Goal: Task Accomplishment & Management: Use online tool/utility

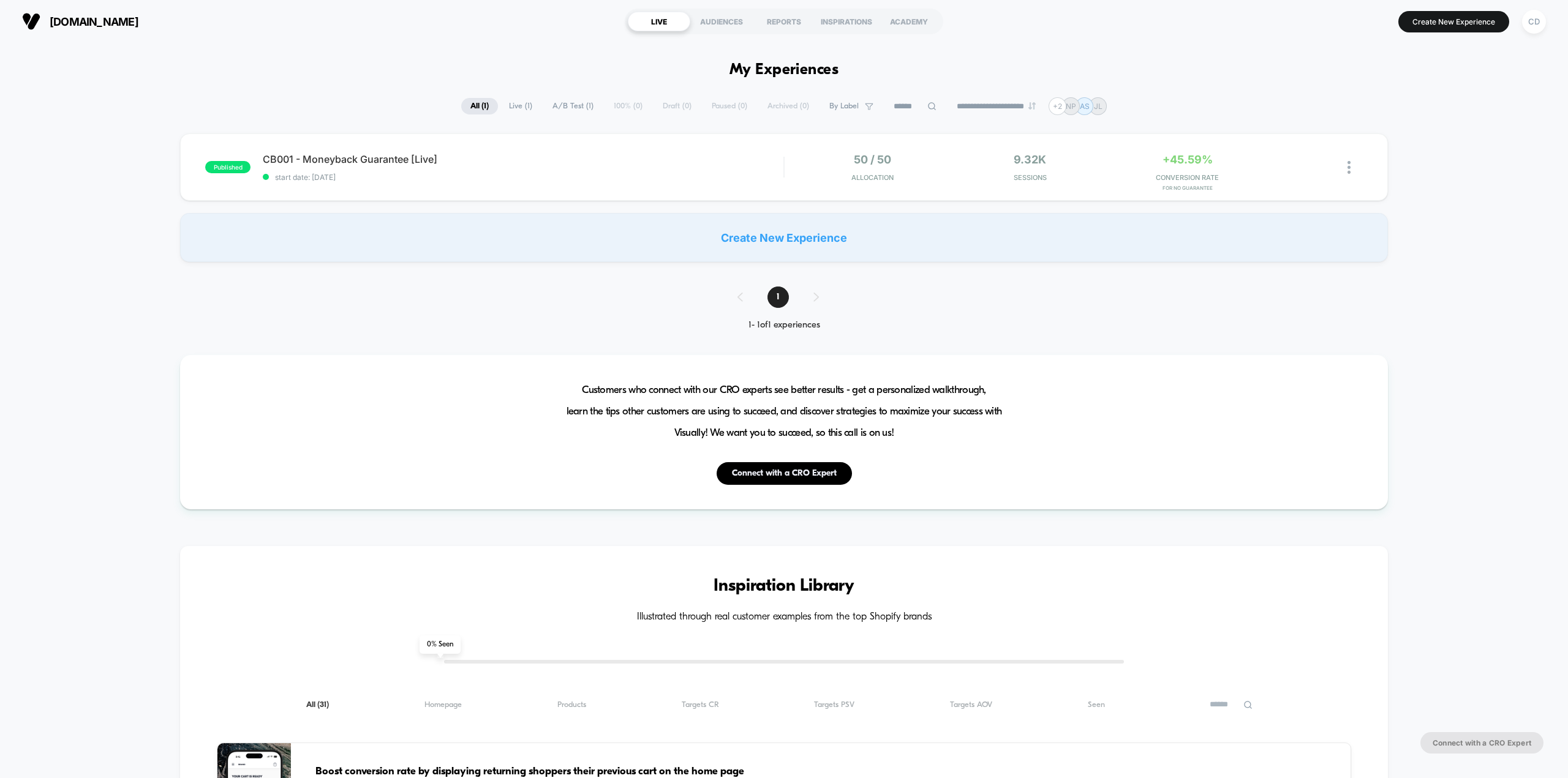
click at [1445, 169] on div "published CB001 - Moneyback Guarantee [Live] start date: [DATE] 50 / 50 Allocat…" at bounding box center [784, 198] width 1568 height 129
click at [1533, 26] on div "CD" at bounding box center [1533, 22] width 24 height 24
click at [1439, 108] on span "Connected Stores" at bounding box center [1460, 106] width 146 height 10
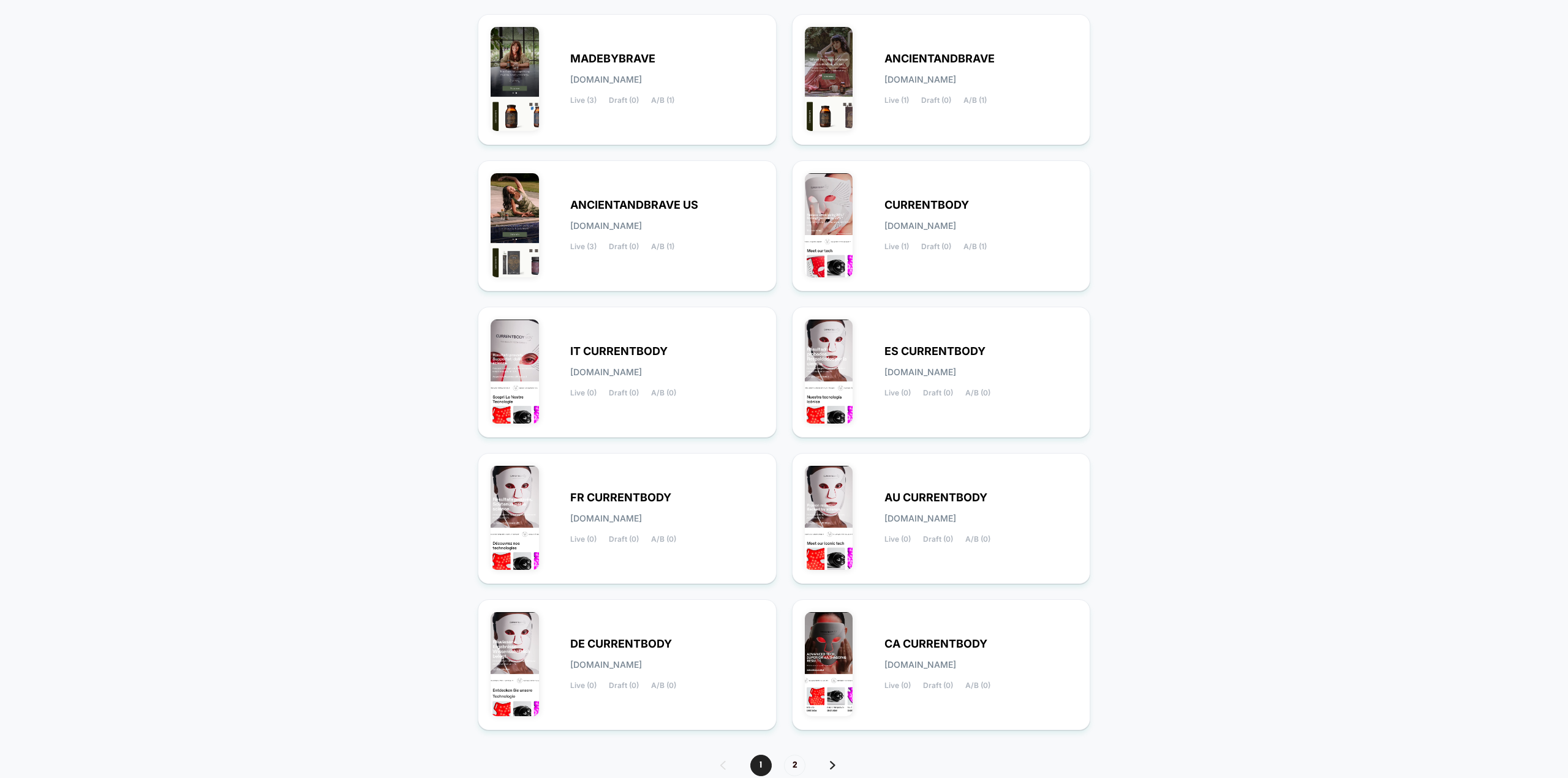
scroll to position [202, 0]
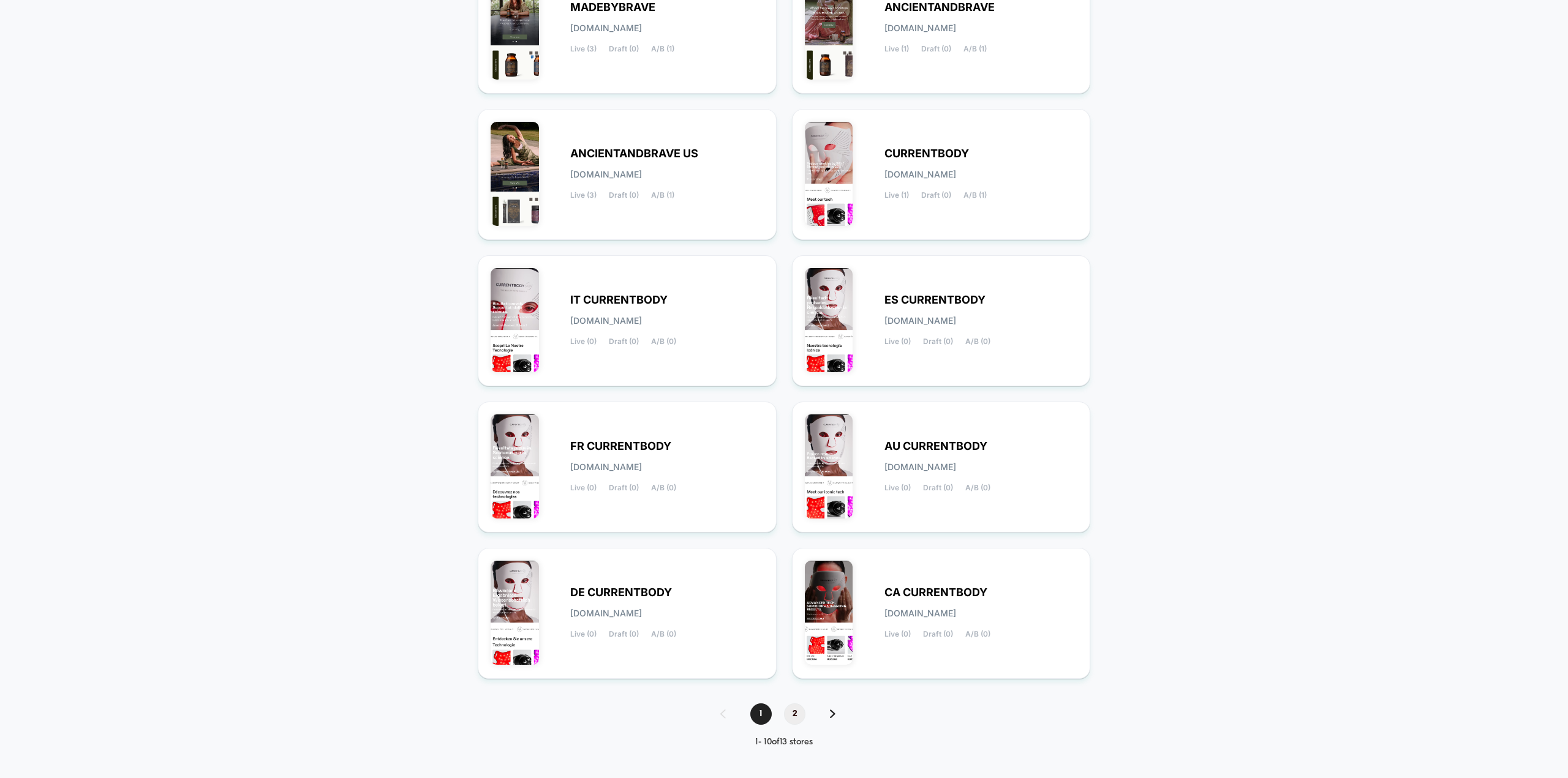
click at [795, 717] on span "2" at bounding box center [794, 714] width 22 height 22
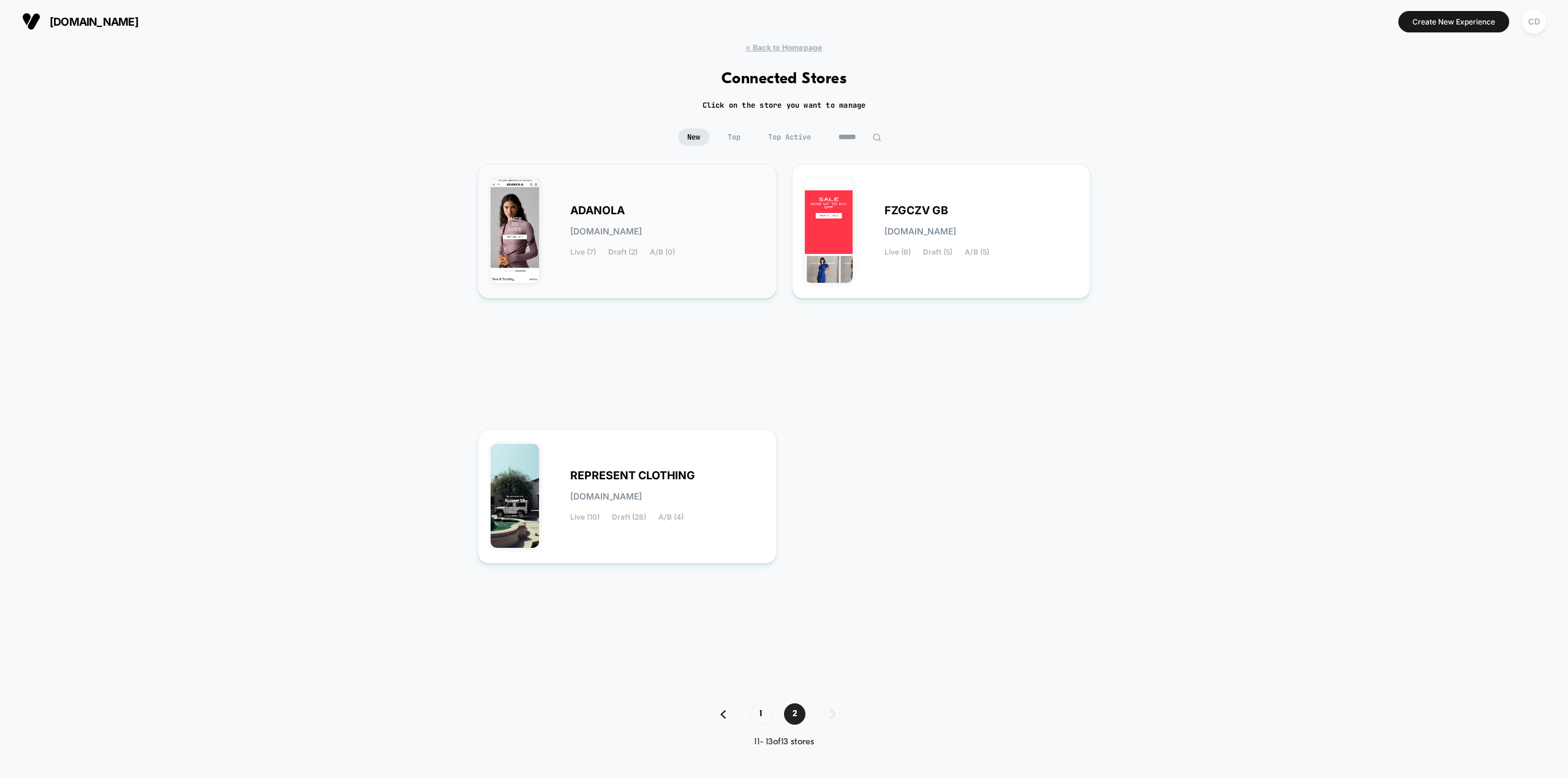
click at [693, 200] on div "[PERSON_NAME][DOMAIN_NAME] Live (7) Draft (2) A/B (0)" at bounding box center [627, 231] width 273 height 109
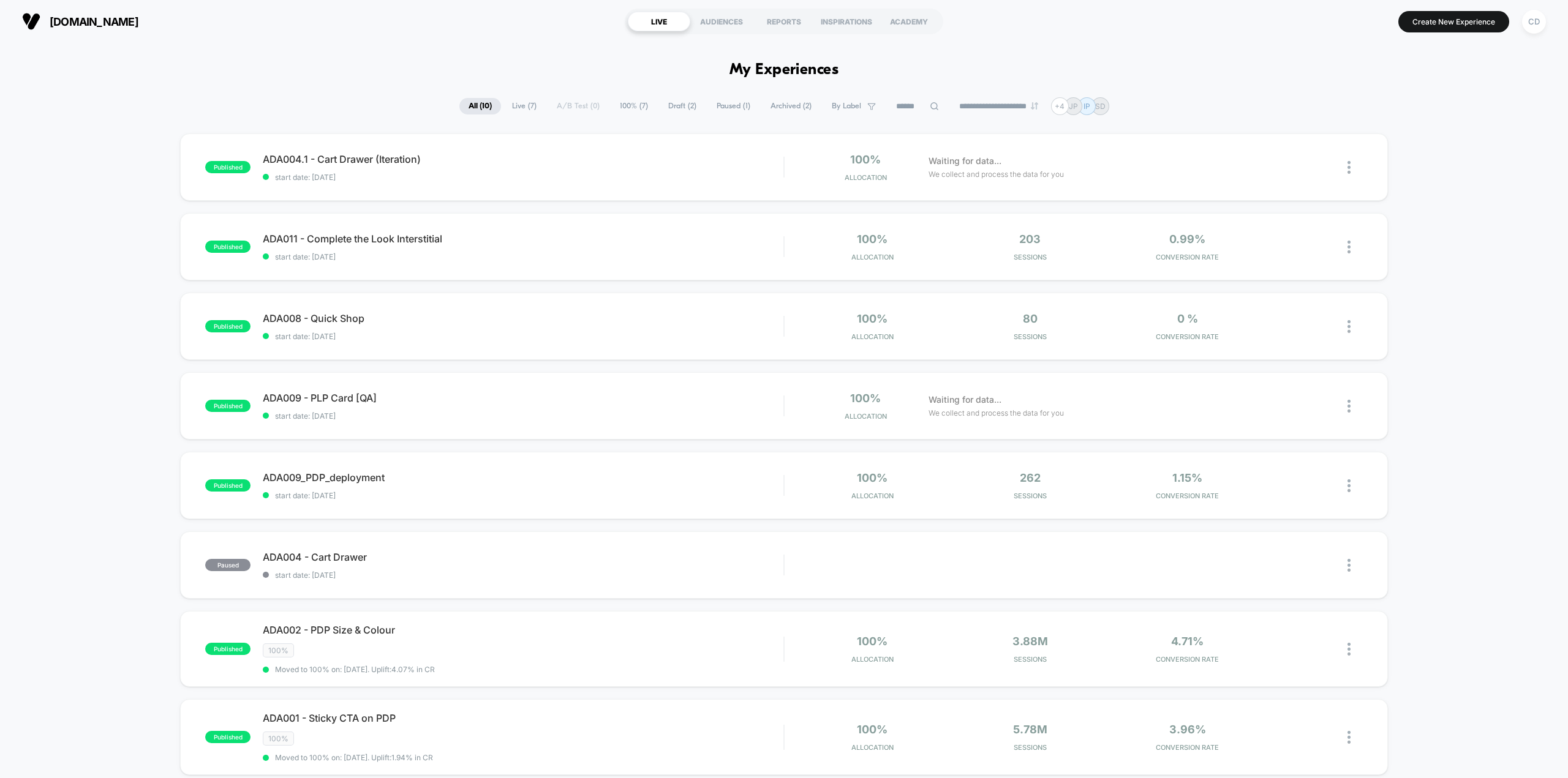
click at [113, 403] on div "published ADA004.1 - Cart Drawer (Iteration) start date: [DATE] 100% Allocation…" at bounding box center [784, 565] width 1568 height 862
click at [118, 407] on div "published ADA004.1 - Cart Drawer (Iteration) start date: [DATE] 100% Allocation…" at bounding box center [784, 565] width 1568 height 862
click at [77, 381] on div "published ADA004.1 - Cart Drawer (Iteration) start date: [DATE] 100% Allocation…" at bounding box center [784, 565] width 1568 height 862
click at [1300, 402] on icon at bounding box center [1299, 406] width 9 height 9
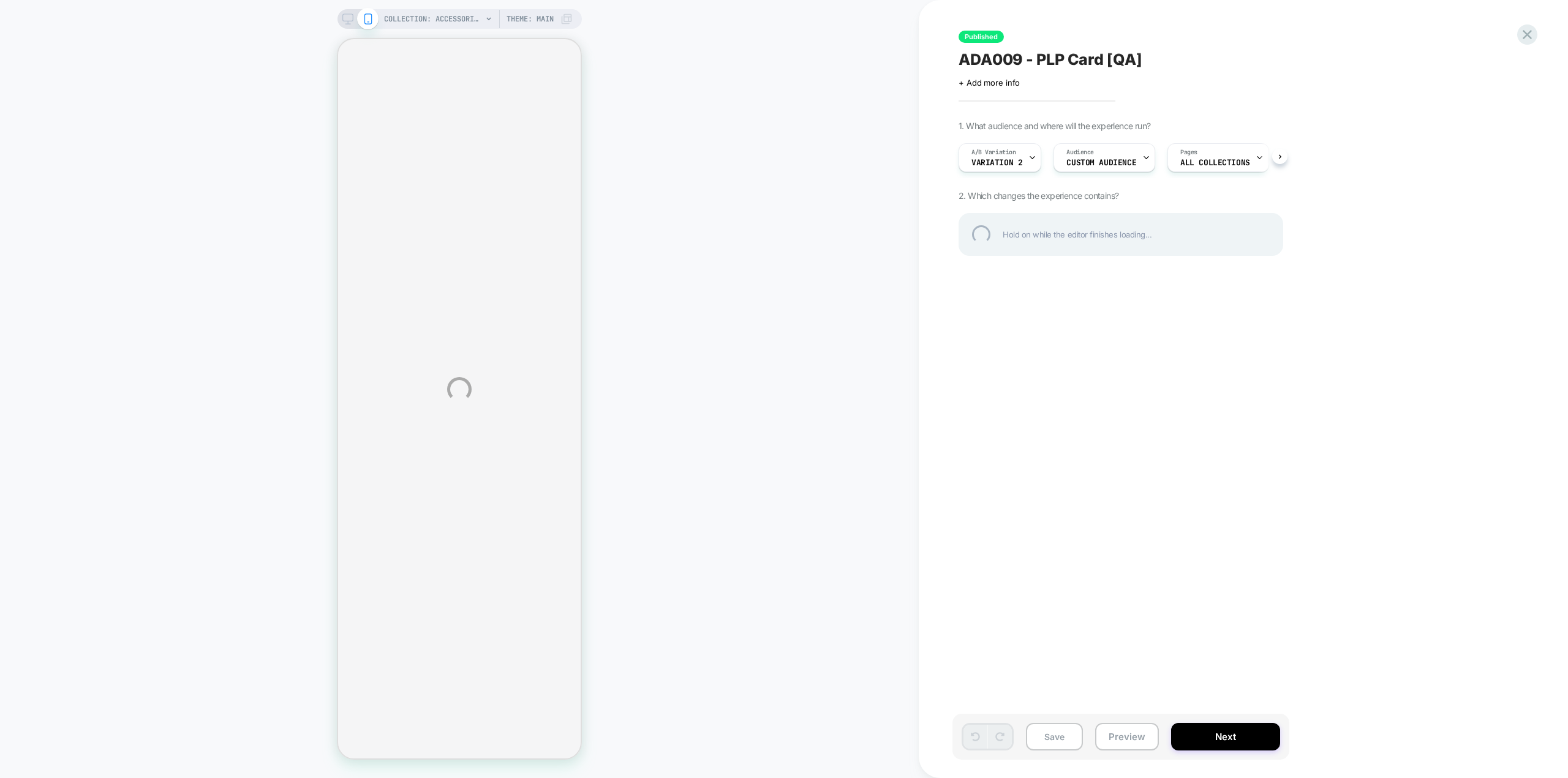
click at [781, 137] on div "COLLECTION: Accessories (Category) COLLECTION: Accessories (Category) Theme: MA…" at bounding box center [784, 389] width 1568 height 778
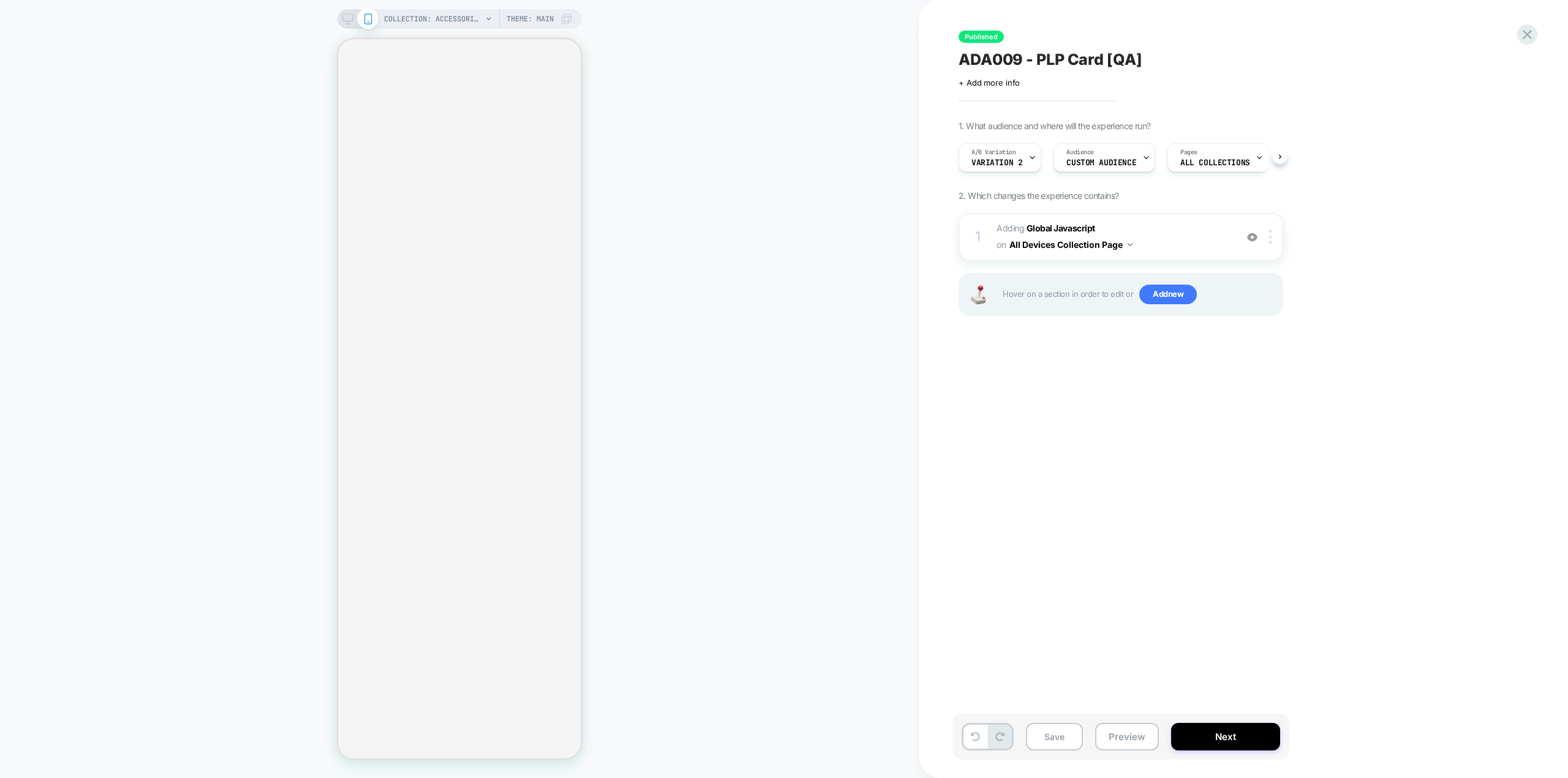
scroll to position [0, 1]
click at [757, 149] on div "COLLECTION: Accessories (Category) COLLECTION: Accessories (Category) Theme: MA…" at bounding box center [459, 389] width 918 height 754
click at [740, 151] on div "COLLECTION: Accessories (Category) COLLECTION: Accessories (Category) Theme: MA…" at bounding box center [459, 389] width 918 height 754
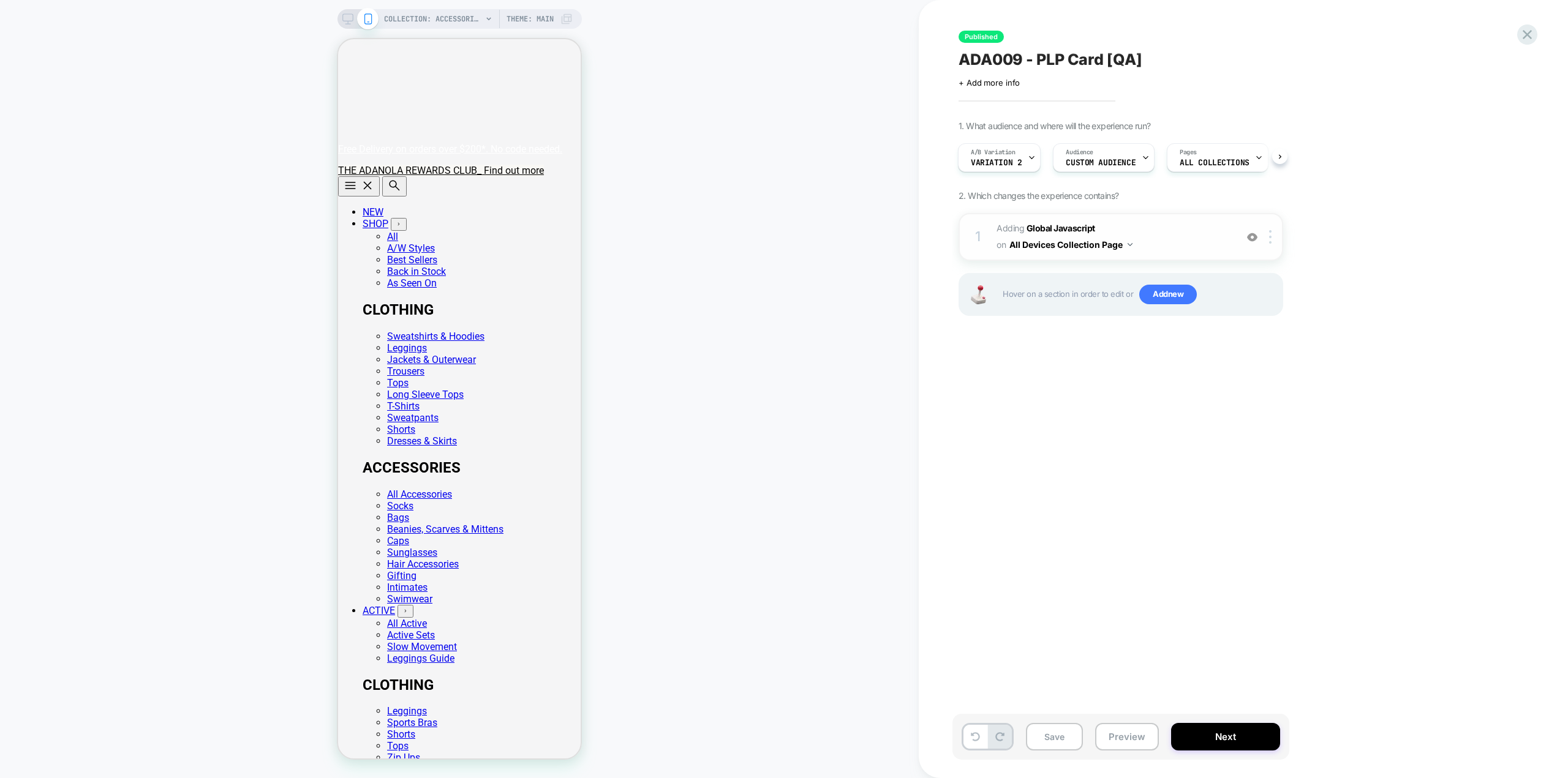
scroll to position [0, 0]
click at [1065, 223] on b "Global Javascript" at bounding box center [1060, 228] width 69 height 10
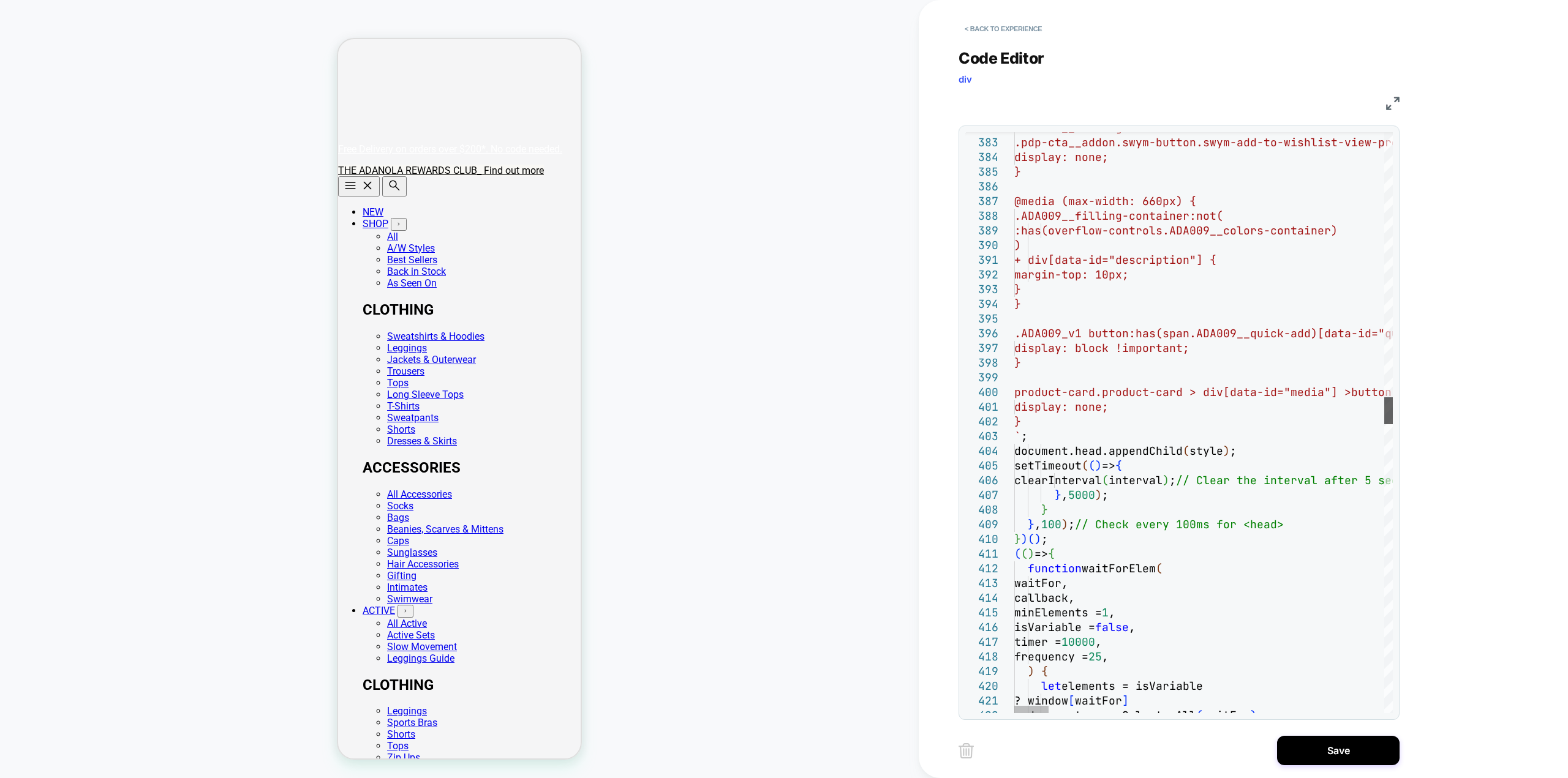
click at [1384, 418] on div at bounding box center [1388, 411] width 8 height 27
drag, startPoint x: 1099, startPoint y: 555, endPoint x: 1009, endPoint y: 541, distance: 91.1
type textarea "**********"
click at [1347, 743] on button "Save" at bounding box center [1338, 751] width 123 height 29
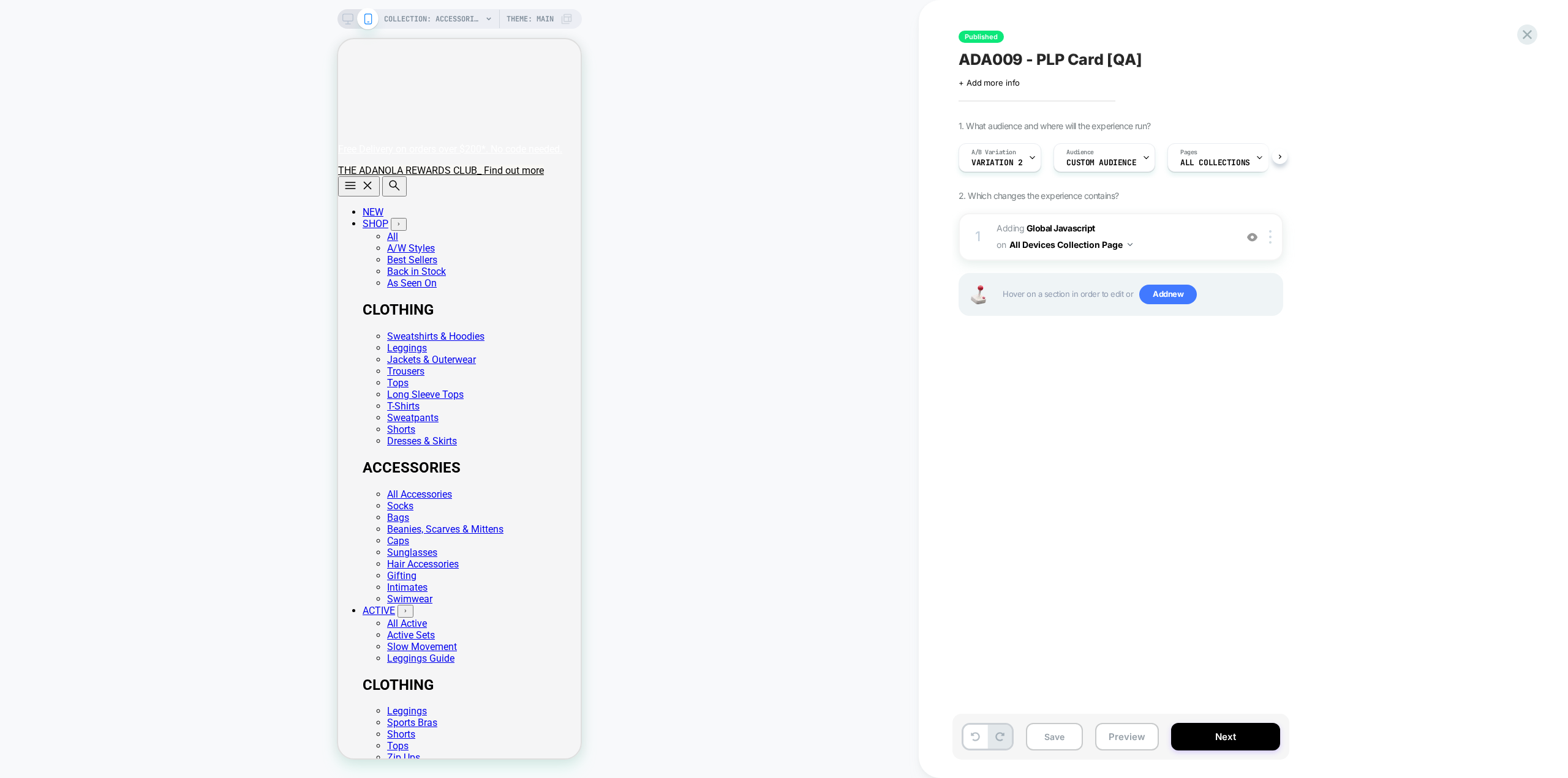
scroll to position [0, 1]
click at [1090, 151] on span "Audience" at bounding box center [1079, 152] width 27 height 8
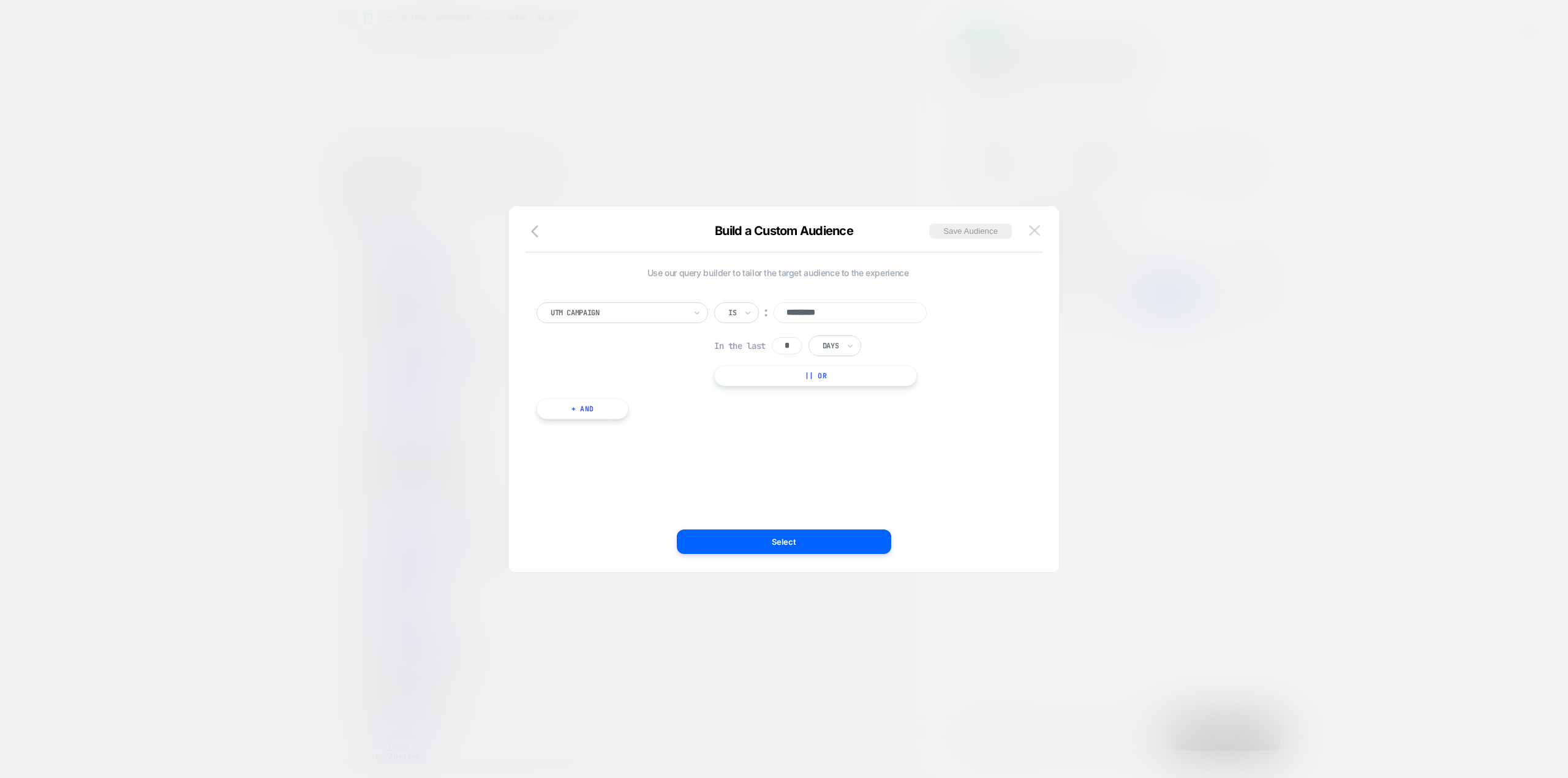
click at [1033, 231] on img at bounding box center [1034, 230] width 11 height 10
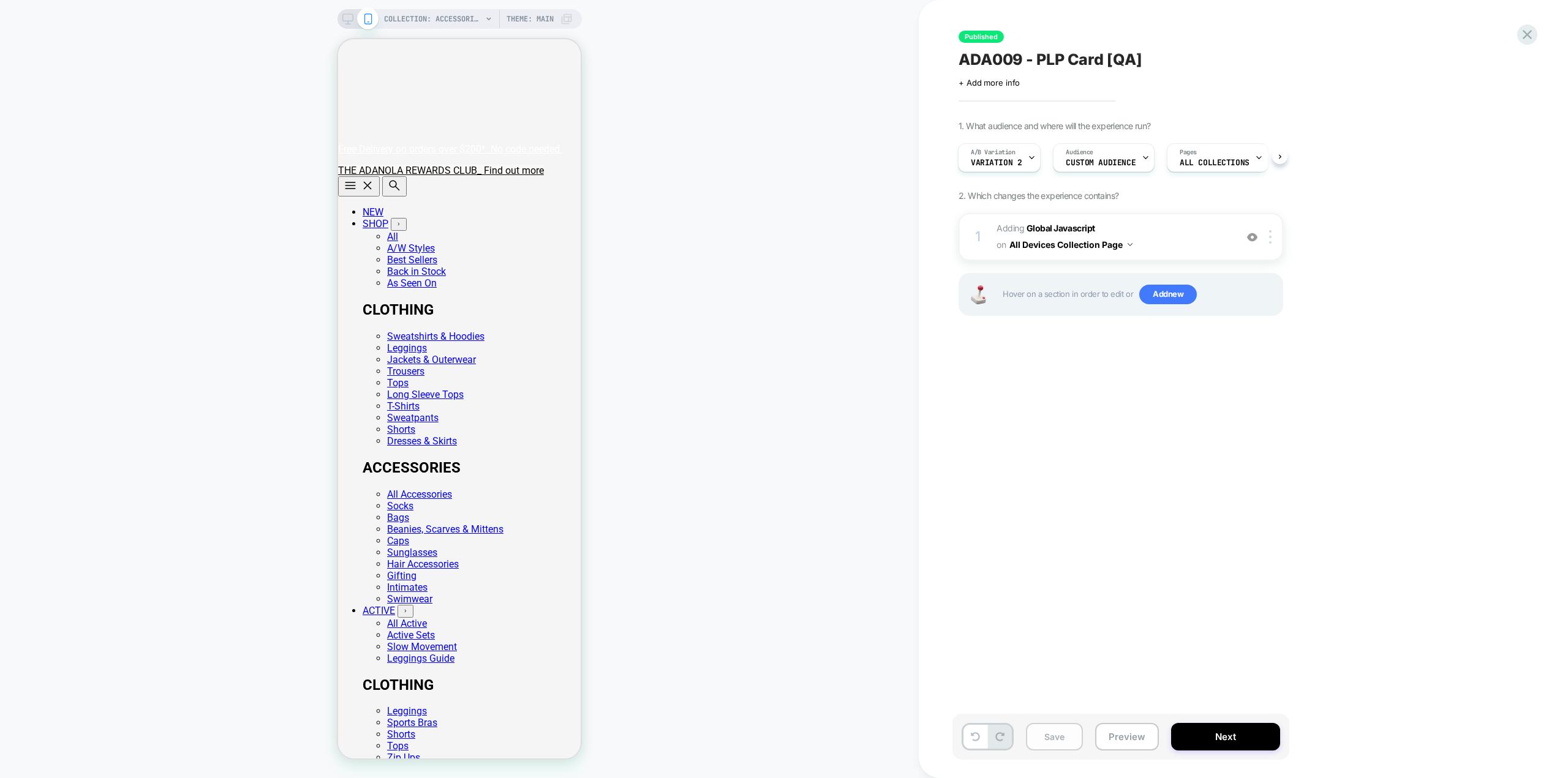
click at [1052, 734] on button "Save" at bounding box center [1054, 737] width 57 height 27
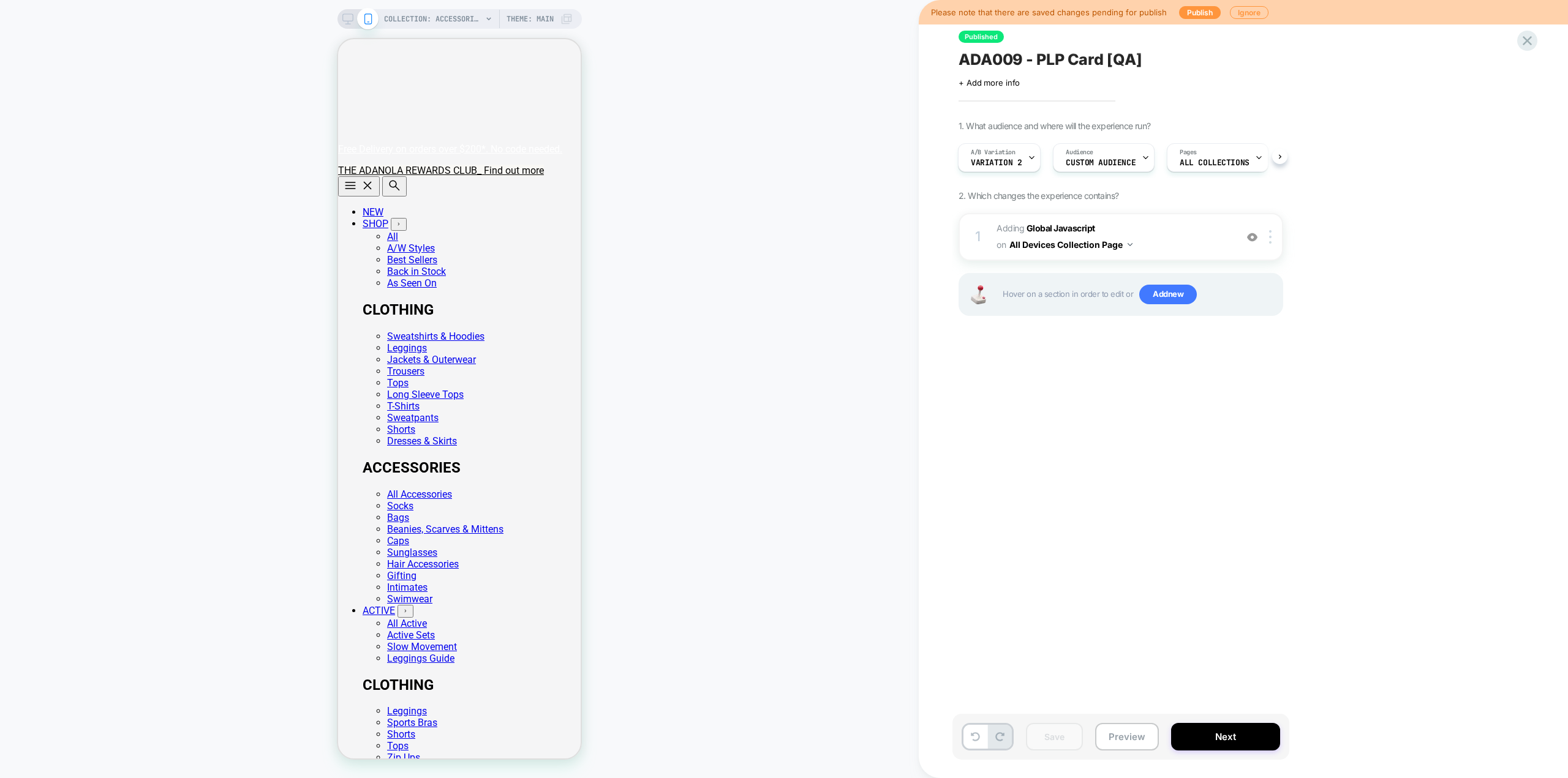
click at [1199, 552] on div "Published ADA009 - PLP Card [QA] Click to edit experience details + Add more in…" at bounding box center [1182, 389] width 460 height 754
click at [1185, 12] on button "Publish" at bounding box center [1200, 12] width 42 height 13
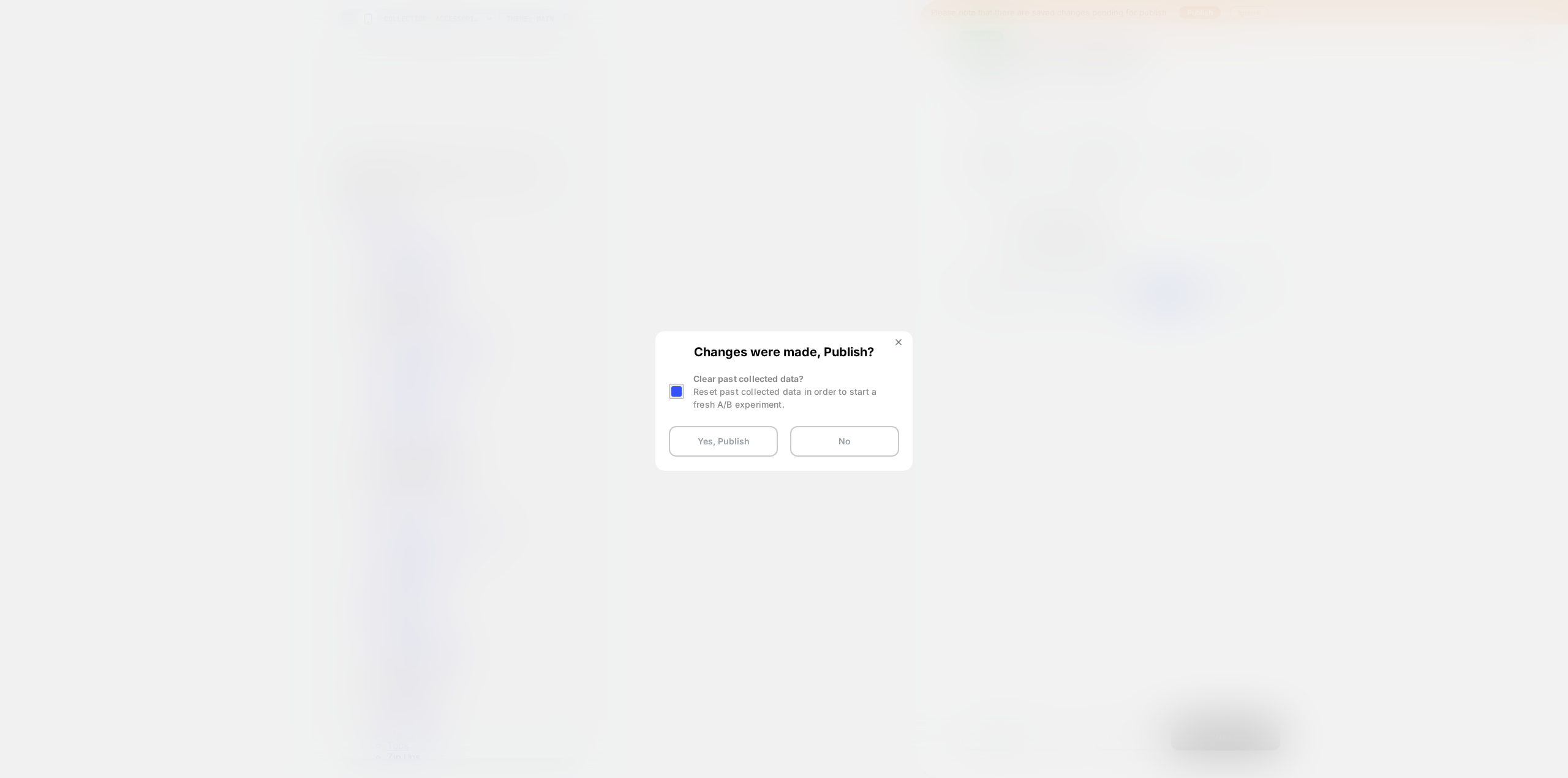
click at [669, 397] on div at bounding box center [676, 391] width 15 height 15
click at [728, 436] on button "Yes, Publish" at bounding box center [723, 441] width 109 height 31
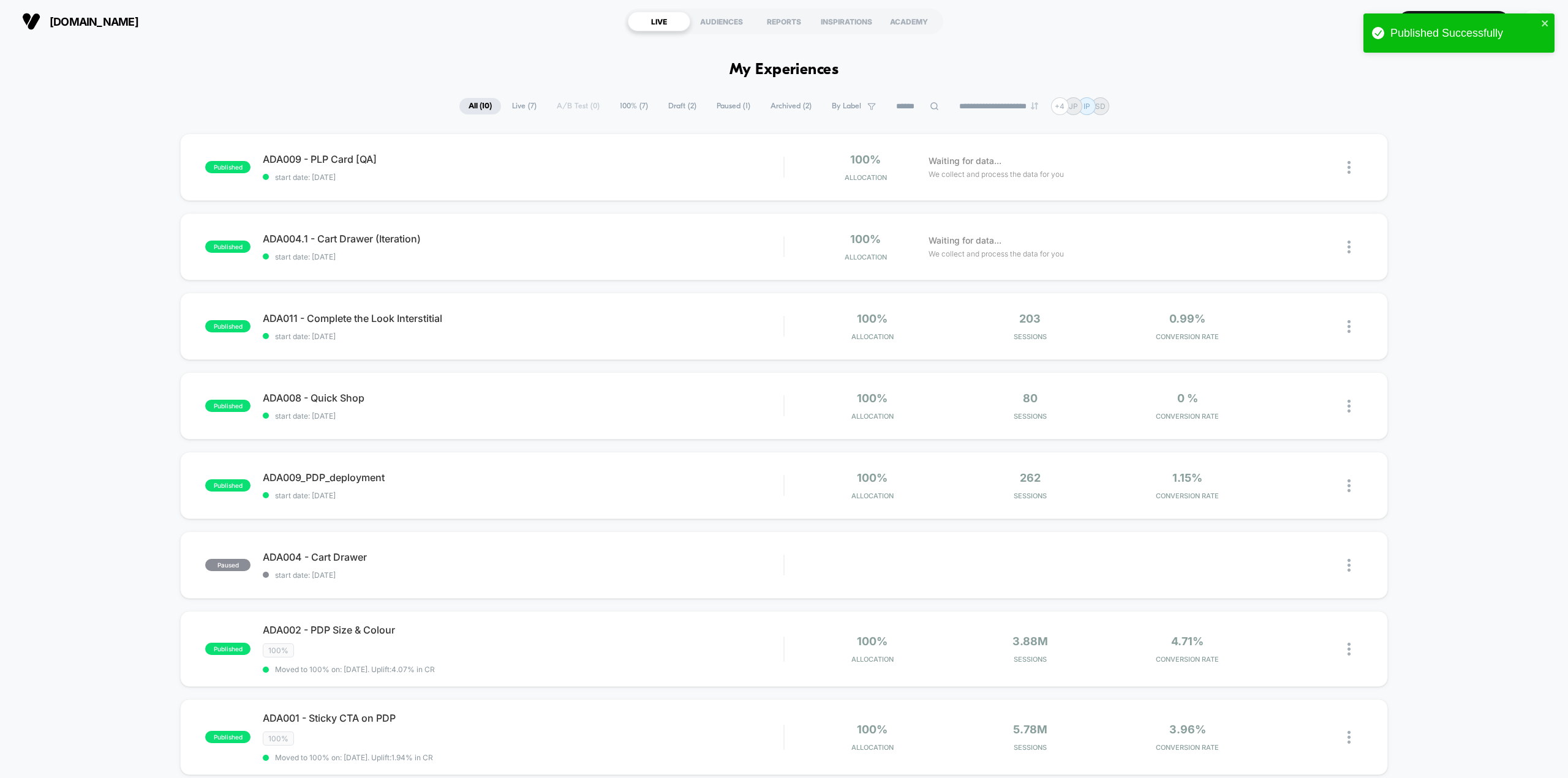
click at [92, 303] on div "published ADA009 - PLP Card [QA] start date: [DATE] 100% Allocation Waiting for…" at bounding box center [784, 565] width 1568 height 862
click at [1460, 114] on div "**********" at bounding box center [784, 106] width 1568 height 18
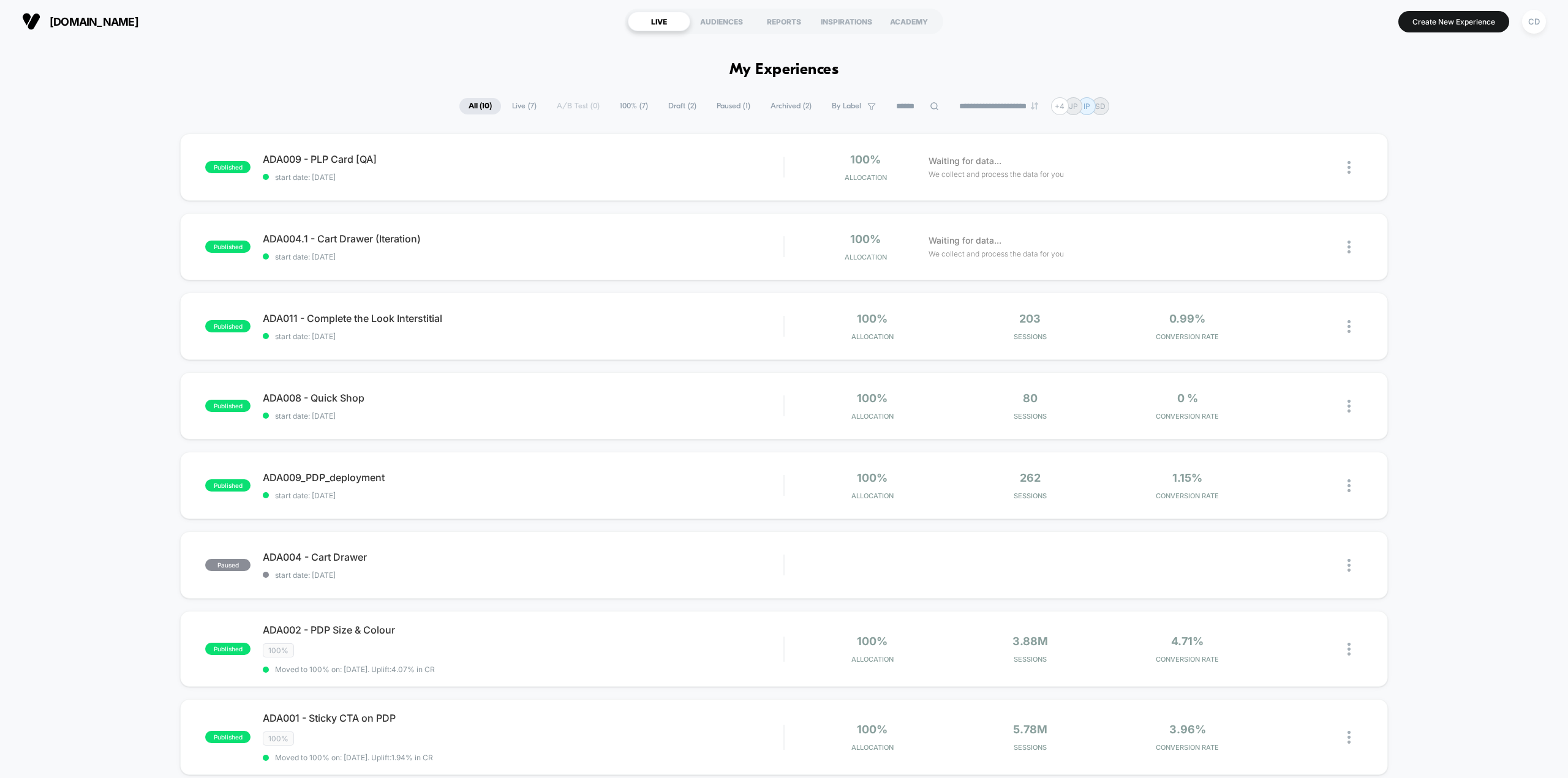
click at [1460, 114] on div "**********" at bounding box center [784, 106] width 1568 height 18
click at [1298, 172] on icon at bounding box center [1299, 168] width 9 height 9
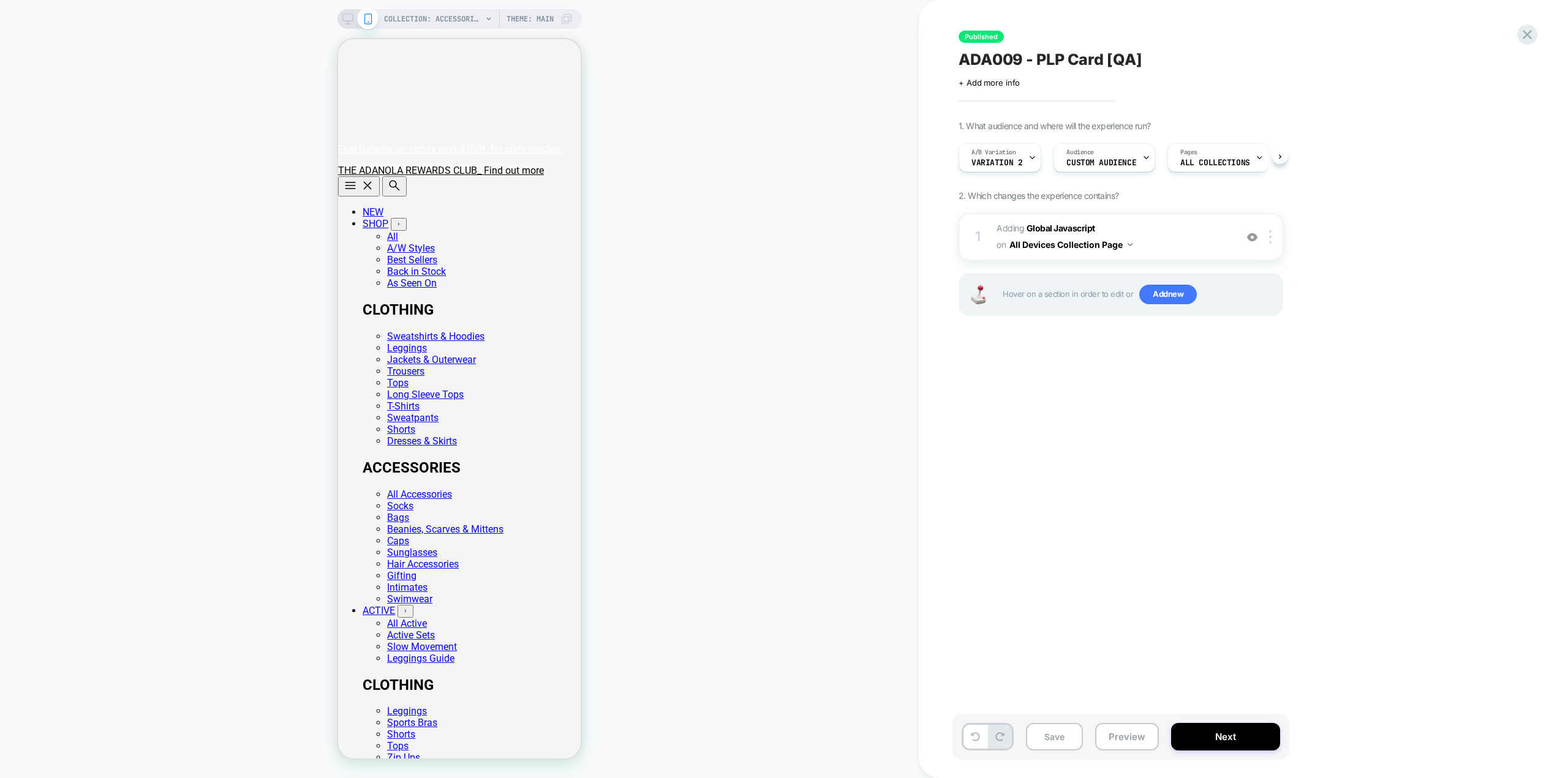
scroll to position [0, 1]
drag, startPoint x: 1320, startPoint y: 172, endPoint x: 1345, endPoint y: 187, distance: 29.2
click at [1345, 187] on div "1. What audience and where will the experience run? A/B Variation Variation 2 A…" at bounding box center [1182, 234] width 447 height 226
click at [1052, 230] on b "Global Javascript" at bounding box center [1060, 228] width 69 height 10
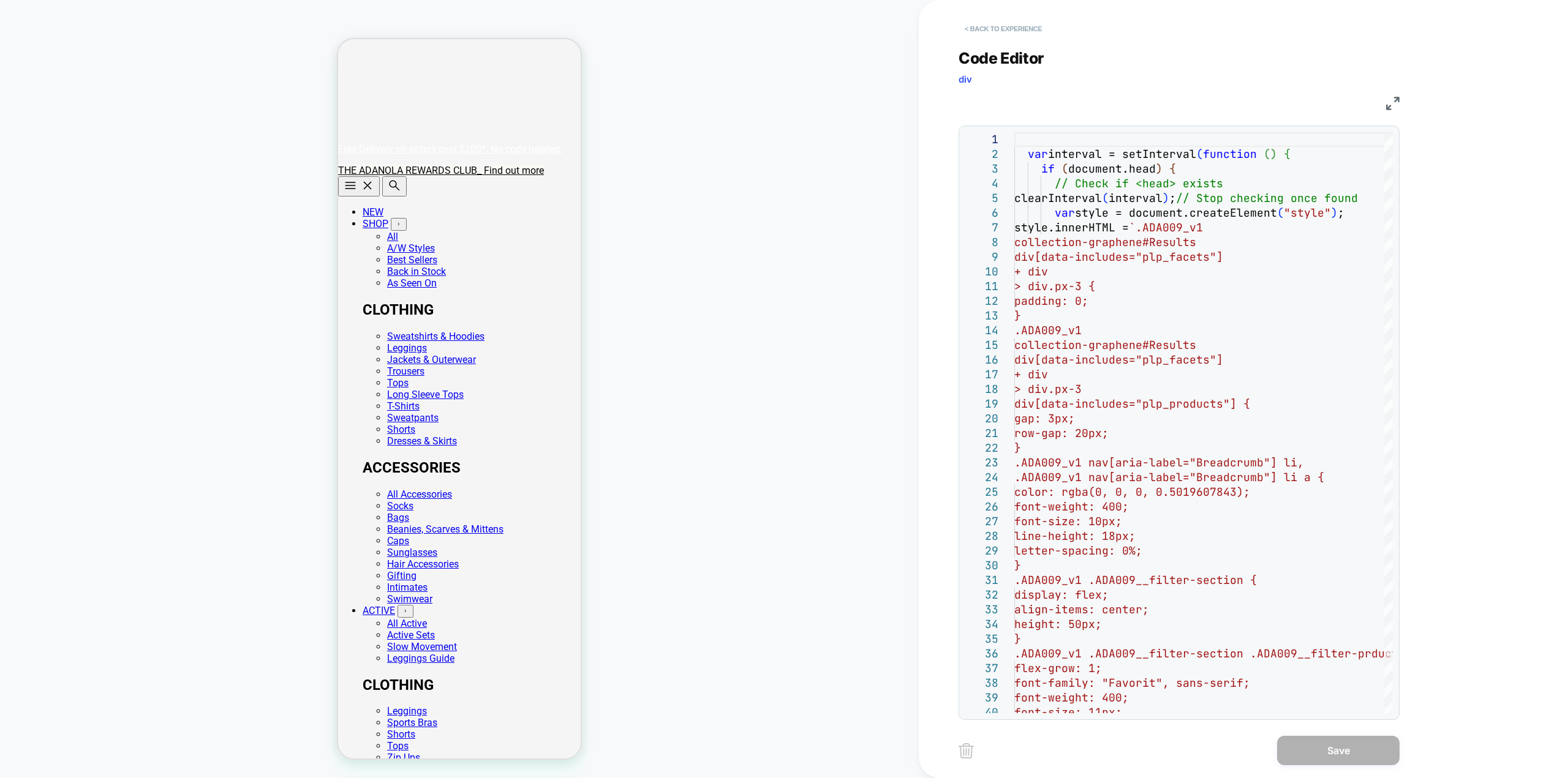
click at [1008, 33] on button "< Back to experience" at bounding box center [1003, 29] width 89 height 20
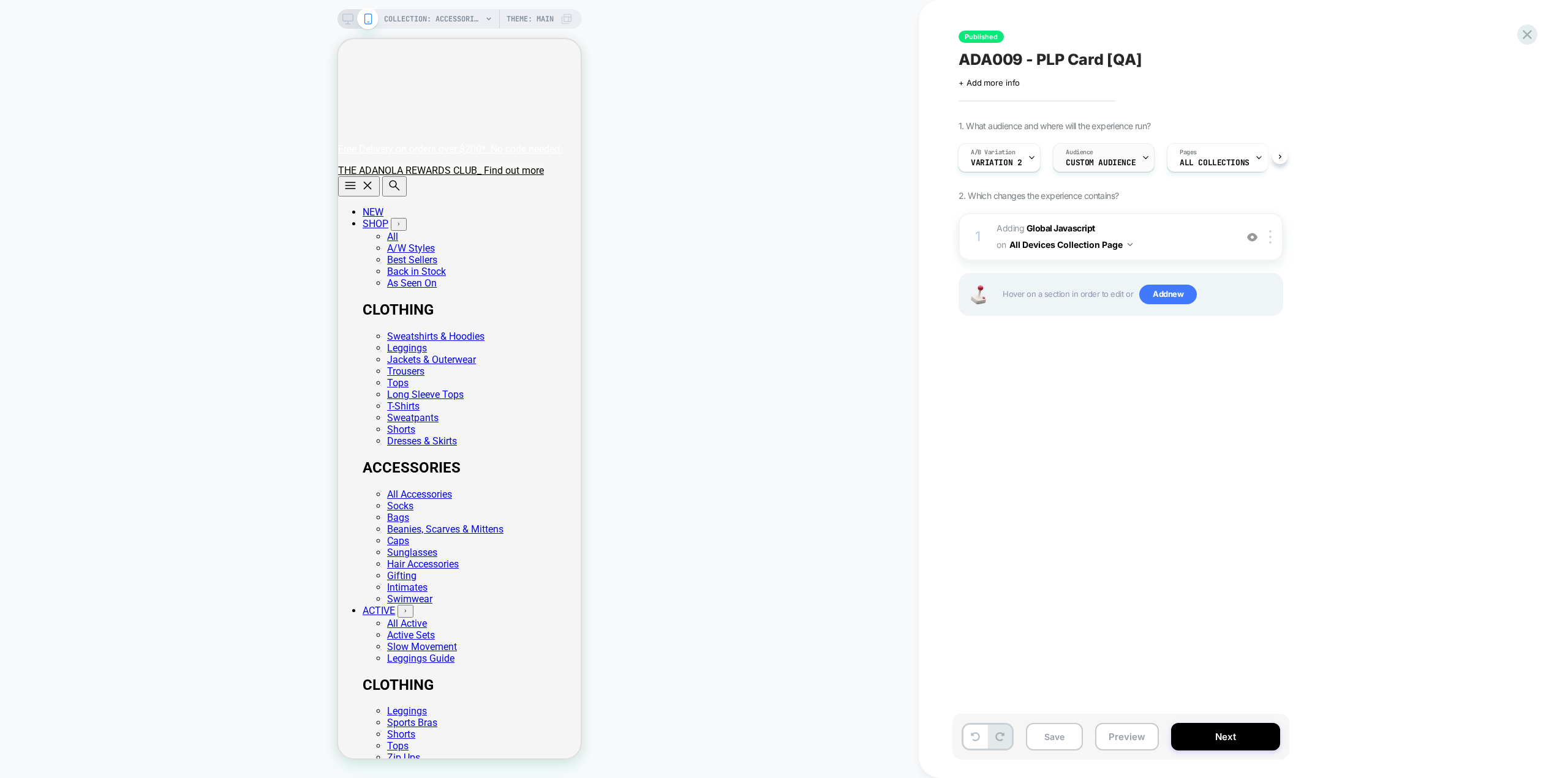
click at [1088, 163] on span "Custom Audience" at bounding box center [1100, 163] width 70 height 8
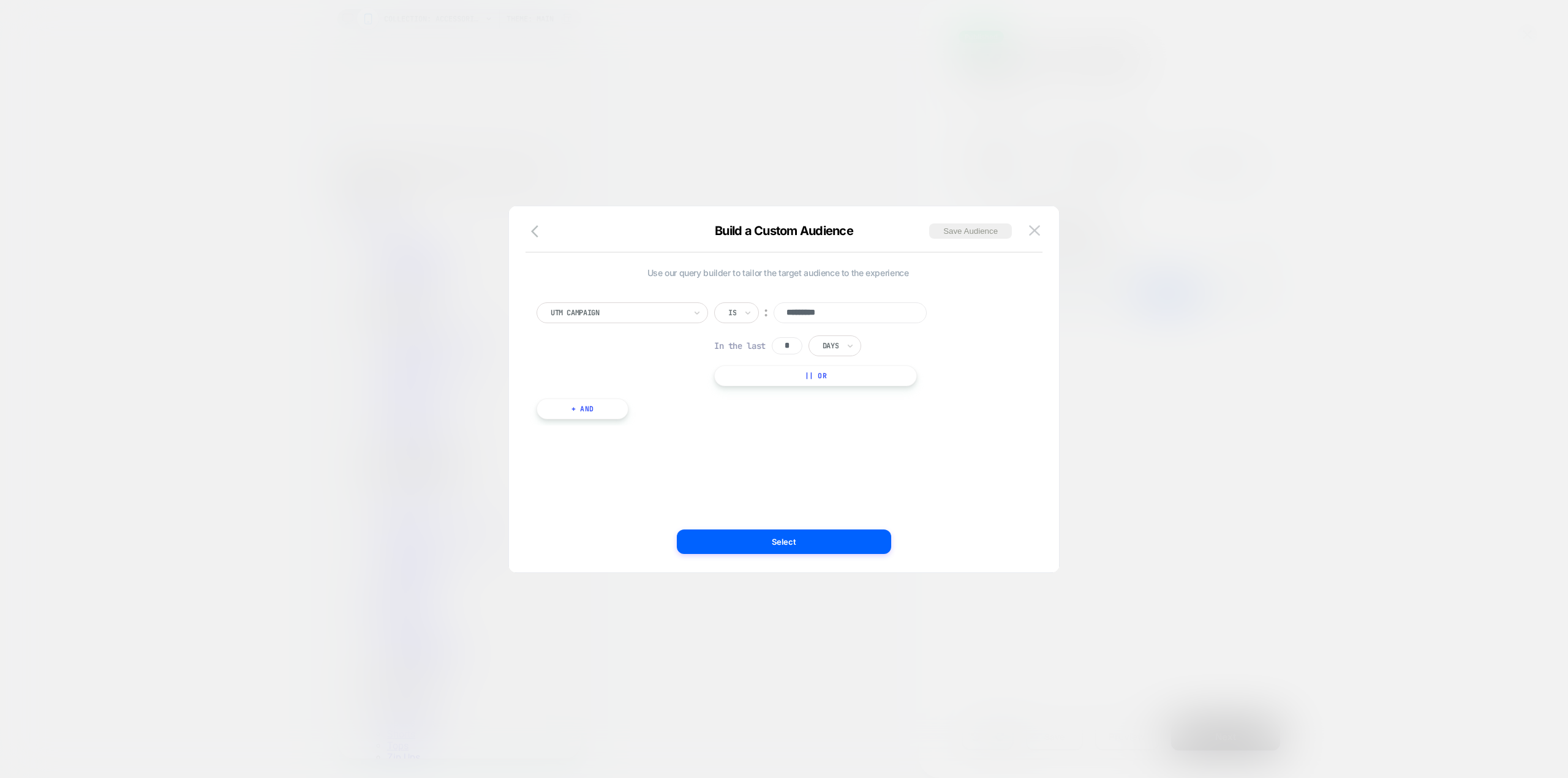
click at [879, 134] on div at bounding box center [784, 389] width 1568 height 778
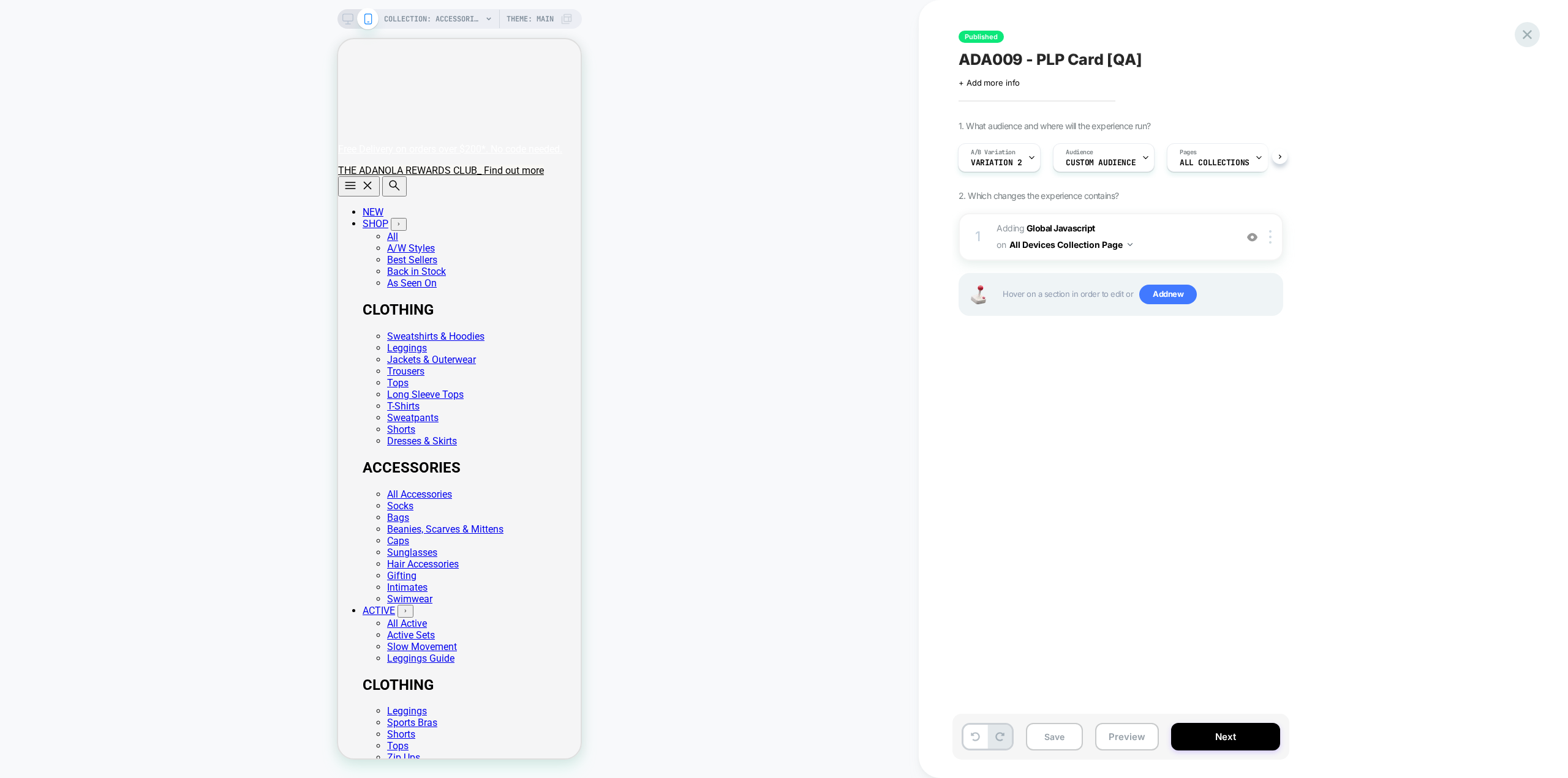
click at [1529, 36] on icon at bounding box center [1527, 35] width 9 height 9
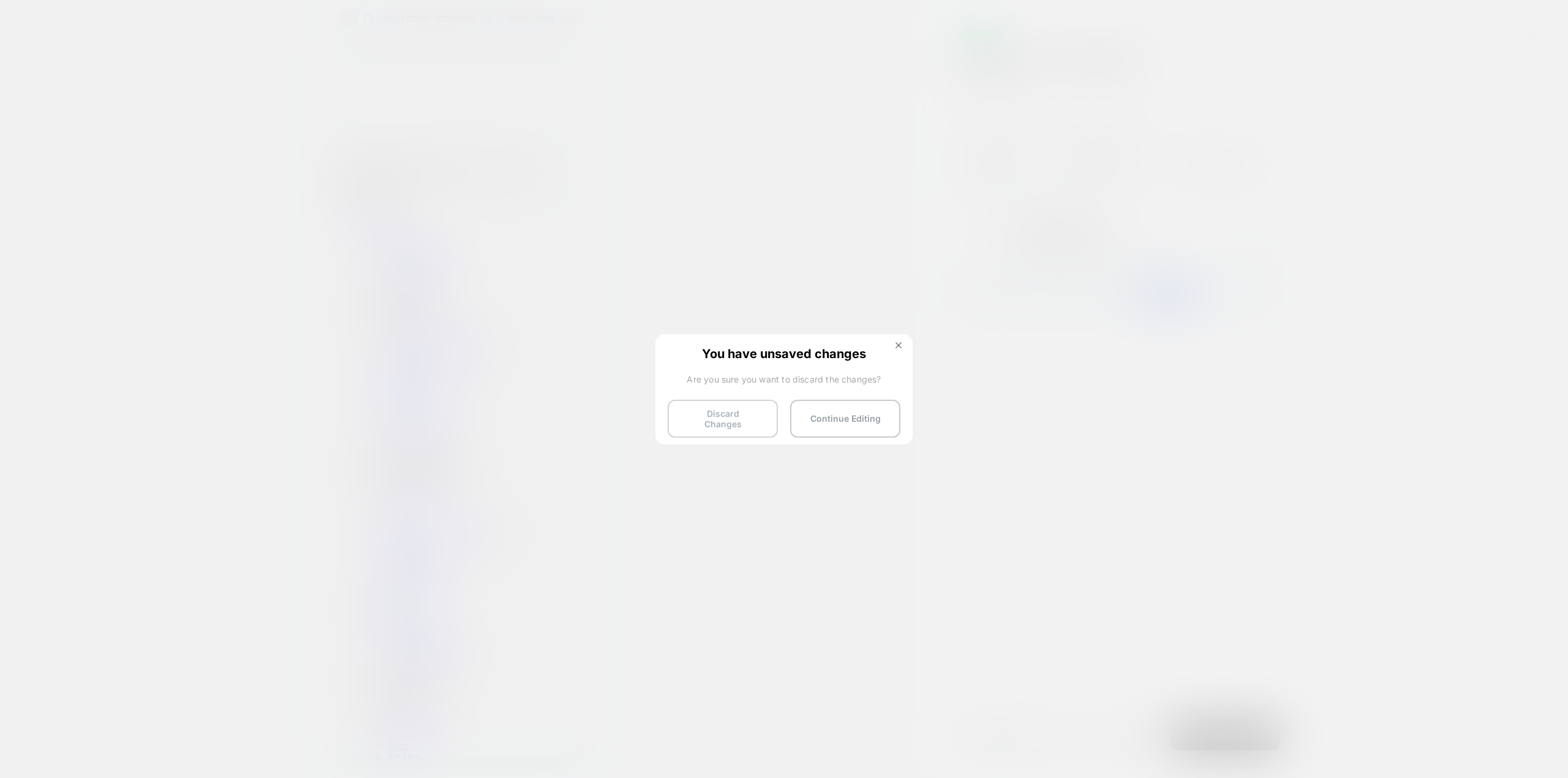
click at [772, 411] on button "Discard Changes" at bounding box center [723, 419] width 110 height 38
